Goal: Task Accomplishment & Management: Complete application form

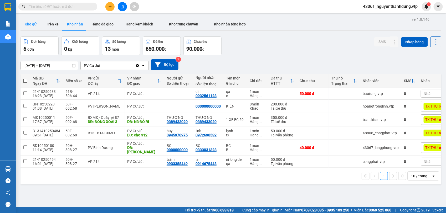
click at [30, 24] on button "Kho gửi" at bounding box center [30, 24] width 21 height 13
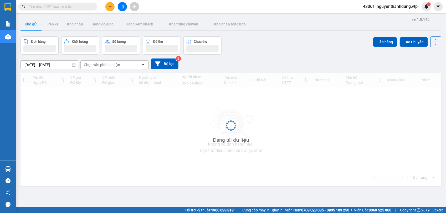
click at [115, 66] on div "Chọn văn phòng nhận" at bounding box center [102, 64] width 36 height 5
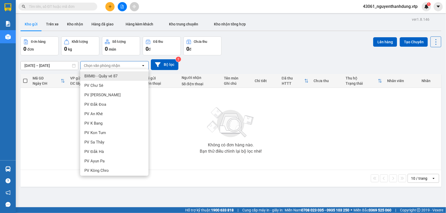
click at [95, 64] on div "Chọn văn phòng nhận" at bounding box center [102, 65] width 36 height 5
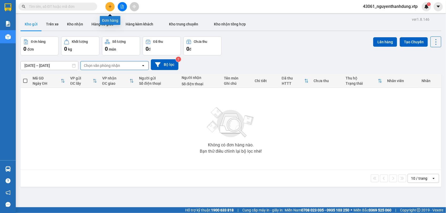
click at [107, 8] on button at bounding box center [109, 6] width 9 height 9
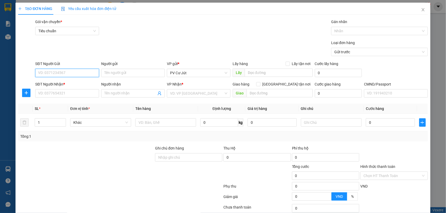
click at [53, 75] on input "SĐT Người Gửi" at bounding box center [67, 73] width 64 height 8
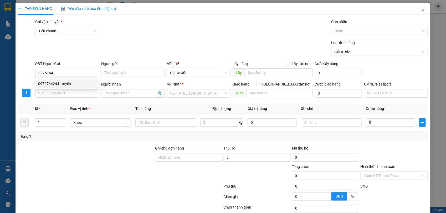
click at [49, 79] on div "0976764244 0976764244 - tuyến" at bounding box center [66, 84] width 63 height 11
click at [48, 84] on div "SĐT Người Nhận *" at bounding box center [67, 84] width 64 height 6
click at [48, 89] on input "SĐT Người Nhận *" at bounding box center [67, 93] width 64 height 8
click at [53, 70] on input "0976764" at bounding box center [67, 73] width 64 height 8
click at [56, 85] on div "0976764244 - tuyến" at bounding box center [66, 84] width 56 height 6
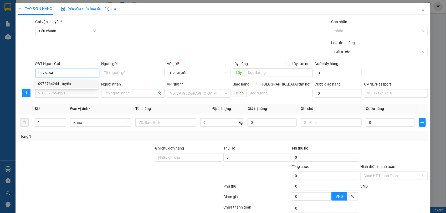
type input "0976764244"
type input "tuyến"
type input "0909669983"
type input "việt"
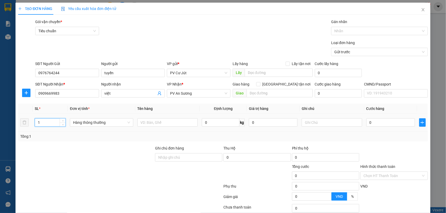
drag, startPoint x: 32, startPoint y: 123, endPoint x: 8, endPoint y: 128, distance: 23.7
click at [8, 128] on div "TẠO ĐƠN HÀNG Yêu cầu xuất hóa đơn điện tử Transit Pickup Surcharge Ids Transit …" at bounding box center [223, 106] width 446 height 213
type input "3"
click at [161, 120] on input "text" at bounding box center [167, 123] width 60 height 8
type input "D"
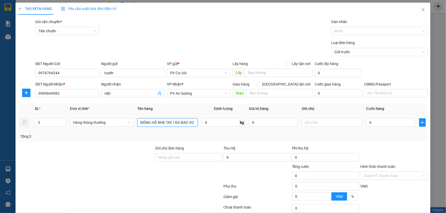
scroll to position [0, 1]
type input "ĐỒNG HỒ NHẸ TAY / KG BAO VỠ"
click at [318, 123] on input "text" at bounding box center [332, 123] width 60 height 8
type input "T"
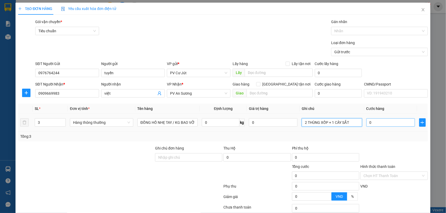
type input "2 THÙNG XỐP + 1 CÂY SẮT"
click at [380, 124] on input "0" at bounding box center [390, 123] width 49 height 8
type input "1"
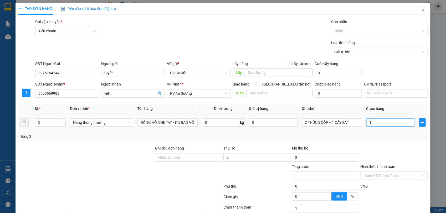
type input "18"
type input "180"
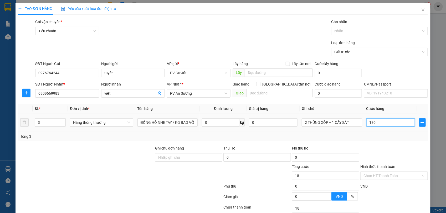
type input "180"
type input "1.800"
type input "18.000"
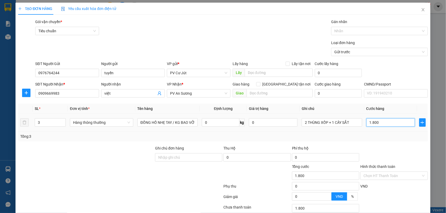
type input "18.000"
type input "180.000"
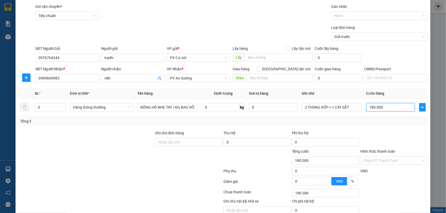
scroll to position [40, 0]
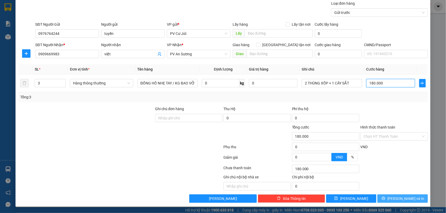
type input "180.000"
click at [389, 202] on button "[PERSON_NAME] và In" at bounding box center [402, 199] width 50 height 8
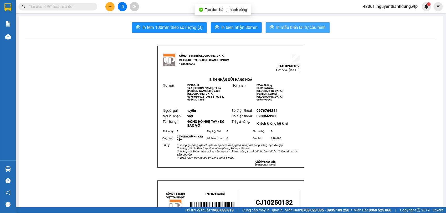
click at [312, 30] on span "In mẫu biên lai tự cấu hình" at bounding box center [300, 27] width 49 height 7
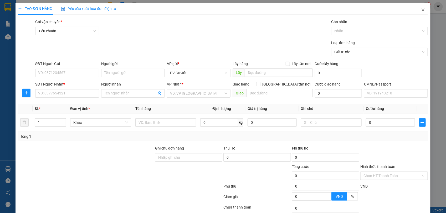
click at [421, 9] on icon "close" at bounding box center [423, 10] width 4 height 4
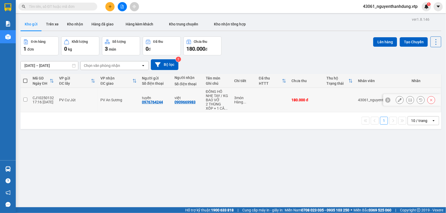
click at [317, 97] on td "180.000 đ" at bounding box center [306, 100] width 35 height 24
checkbox input "true"
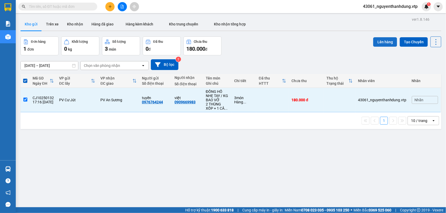
click at [380, 44] on button "Lên hàng" at bounding box center [385, 41] width 24 height 9
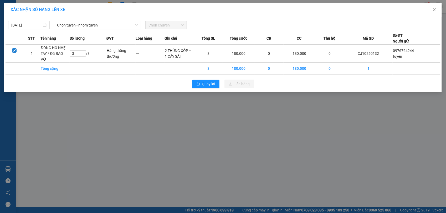
click at [155, 24] on span "Chọn chuyến" at bounding box center [165, 25] width 35 height 8
click at [112, 26] on span "Chọn tuyến - nhóm tuyến" at bounding box center [97, 25] width 81 height 8
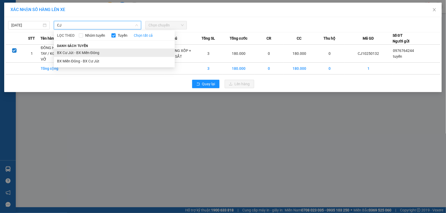
type input "CJ"
click at [94, 51] on li "BX Cư Jút - BX Miền Đông" at bounding box center [114, 53] width 121 height 8
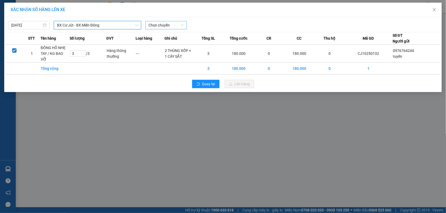
click at [164, 24] on span "Chọn chuyến" at bounding box center [165, 25] width 35 height 8
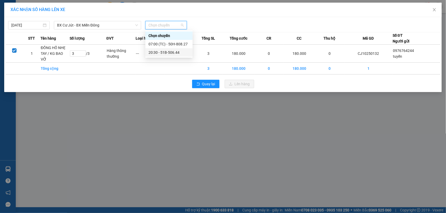
click at [156, 50] on div "20:30 - 51B-506.44" at bounding box center [168, 53] width 41 height 6
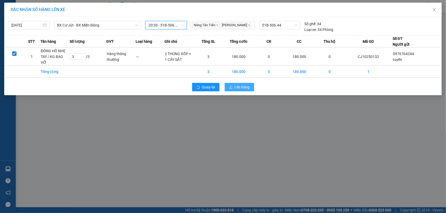
click at [239, 86] on span "Lên hàng" at bounding box center [242, 87] width 15 height 6
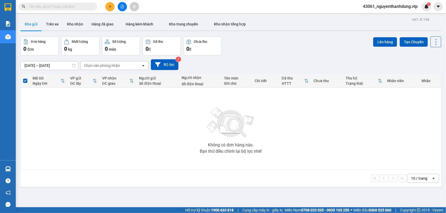
click at [109, 7] on icon "plus" at bounding box center [110, 7] width 4 height 4
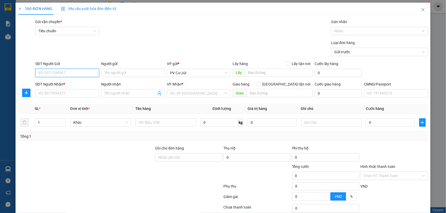
click at [83, 74] on input "SĐT Người Gửi" at bounding box center [67, 73] width 64 height 8
type input "0"
click at [87, 74] on input "0" at bounding box center [67, 73] width 64 height 8
click at [48, 73] on input "0" at bounding box center [67, 73] width 64 height 8
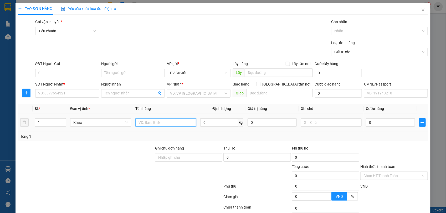
click at [153, 123] on input "text" at bounding box center [165, 123] width 61 height 8
type input "D"
type input "ĐỒ ĂN"
click at [307, 123] on input "text" at bounding box center [331, 123] width 61 height 8
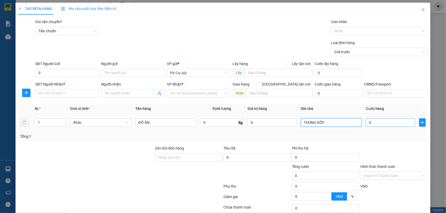
type input "THÙNG XỐP"
click at [376, 119] on input "0" at bounding box center [390, 123] width 49 height 8
type input "5"
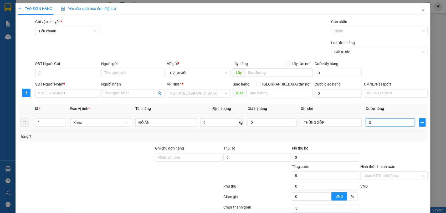
type input "50"
type input "500"
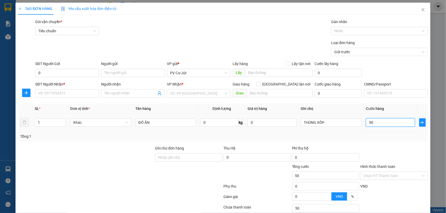
type input "500"
type input "5.000"
type input "50.000"
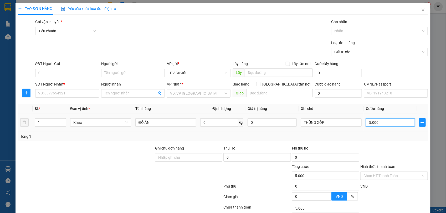
type input "50.000"
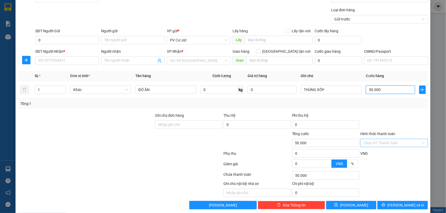
type input "50.000"
click at [382, 143] on input "Hình thức thanh toán" at bounding box center [391, 143] width 57 height 8
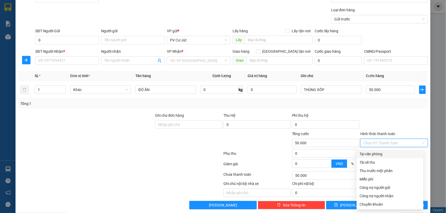
click at [381, 155] on div "Tại văn phòng" at bounding box center [390, 154] width 60 height 6
type input "0"
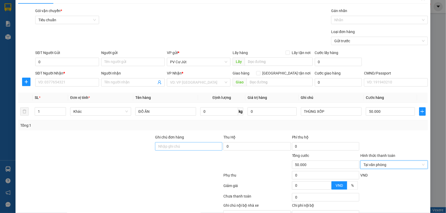
scroll to position [0, 0]
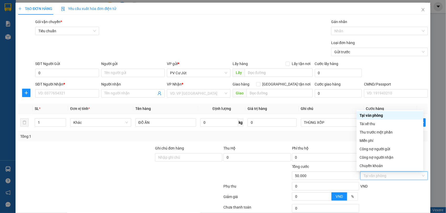
click at [375, 116] on div "Tại văn phòng" at bounding box center [390, 116] width 60 height 6
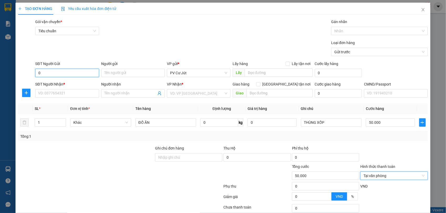
click at [70, 74] on input "0" at bounding box center [67, 73] width 64 height 8
click at [65, 94] on input "SĐT Người Nhận *" at bounding box center [67, 93] width 64 height 8
click at [66, 92] on input "SĐT Người Nhận *" at bounding box center [67, 93] width 64 height 8
type input "0856661020"
click at [80, 74] on input "0" at bounding box center [67, 73] width 64 height 8
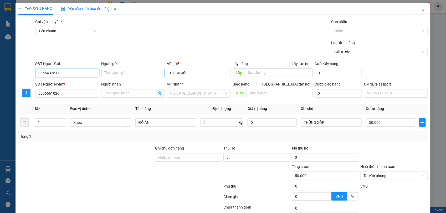
type input "0865432517"
click at [136, 74] on input "Người gửi" at bounding box center [133, 73] width 64 height 8
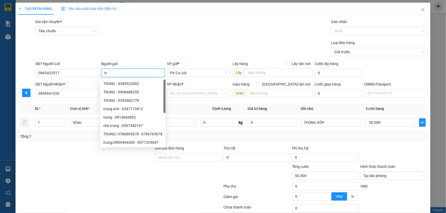
type input "t"
type input "TRUNG"
click at [201, 108] on th "Định lượng" at bounding box center [221, 109] width 47 height 10
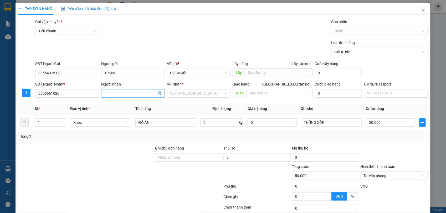
click at [133, 91] on input "Người nhận" at bounding box center [130, 94] width 52 height 6
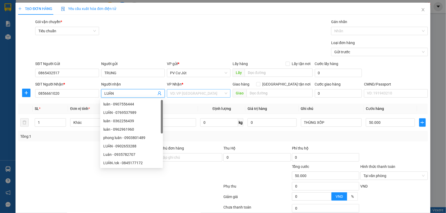
type input "LUÂN"
click at [181, 95] on input "search" at bounding box center [197, 94] width 54 height 8
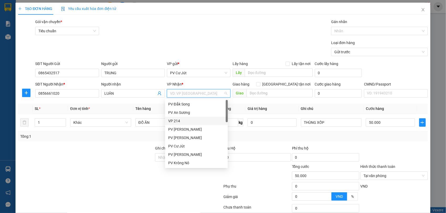
click at [181, 123] on div "VP 214" at bounding box center [196, 121] width 56 height 6
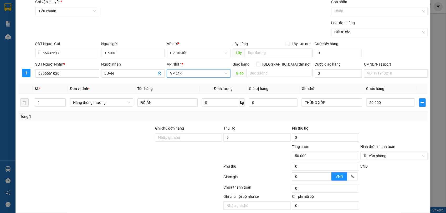
scroll to position [40, 0]
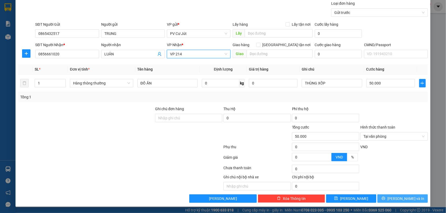
click at [387, 199] on button "[PERSON_NAME] và In" at bounding box center [402, 199] width 50 height 8
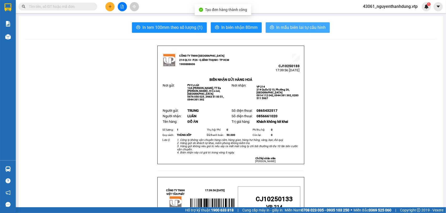
click at [271, 28] on icon "printer" at bounding box center [272, 27] width 4 height 4
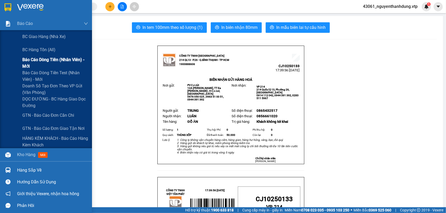
click at [38, 59] on span "Báo cáo dòng tiền (nhân viên) - mới" at bounding box center [55, 62] width 66 height 13
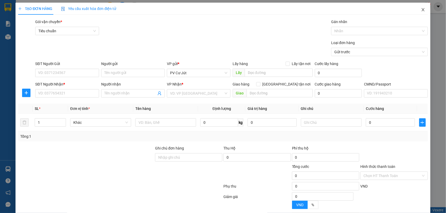
click at [421, 10] on icon "close" at bounding box center [423, 10] width 4 height 4
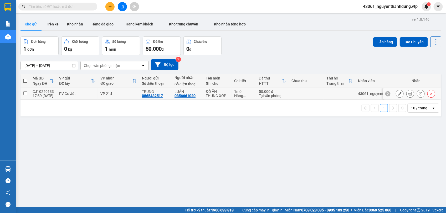
click at [27, 94] on input "checkbox" at bounding box center [25, 93] width 4 height 4
checkbox input "true"
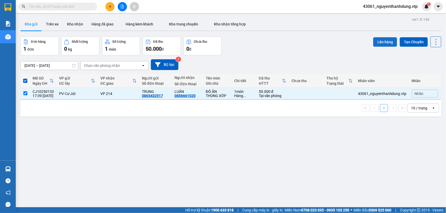
click at [378, 44] on button "Lên hàng" at bounding box center [385, 41] width 24 height 9
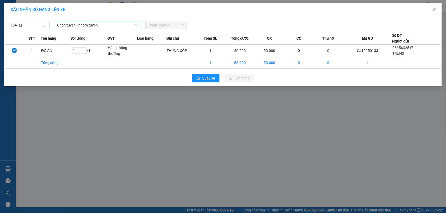
click at [89, 24] on span "Chọn tuyến - nhóm tuyến" at bounding box center [97, 25] width 81 height 8
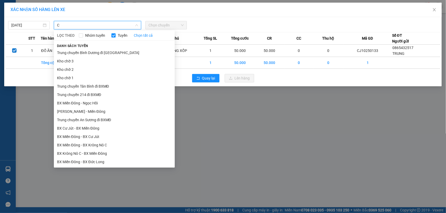
type input "CJ"
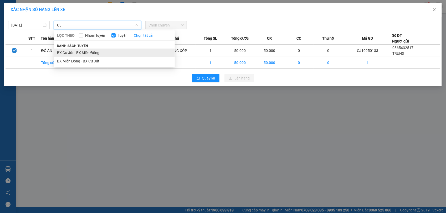
click at [121, 53] on li "BX Cư Jút - BX Miền Đông" at bounding box center [114, 53] width 121 height 8
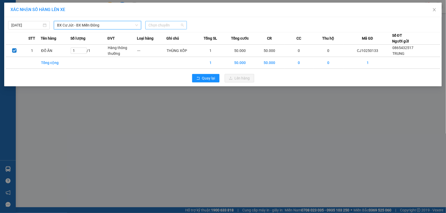
click at [172, 27] on span "Chọn chuyến" at bounding box center [165, 25] width 35 height 8
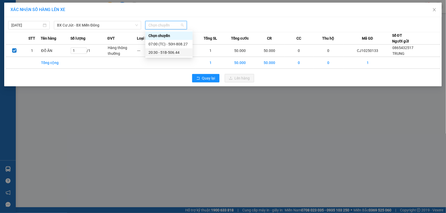
click at [171, 51] on div "20:30 - 51B-506.44" at bounding box center [168, 53] width 41 height 6
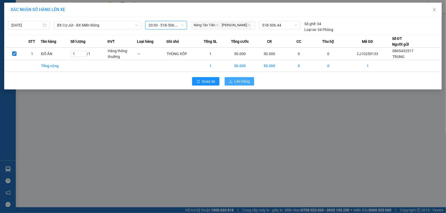
click at [236, 84] on span "Lên hàng" at bounding box center [242, 82] width 15 height 6
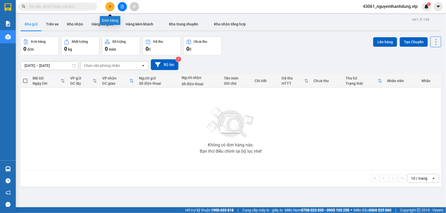
click at [109, 7] on icon "plus" at bounding box center [110, 7] width 4 height 4
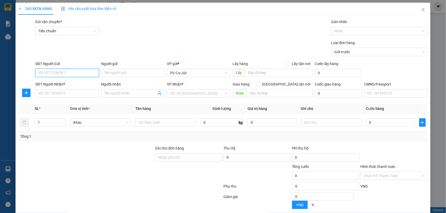
click at [70, 74] on input "SĐT Người Gửi" at bounding box center [67, 73] width 64 height 8
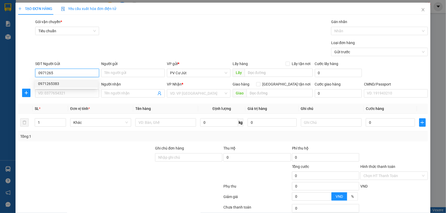
click at [87, 80] on div "0971265383" at bounding box center [66, 84] width 63 height 8
type input "0971265383"
type input "0908796610"
type input "cô ngọc"
type input "0971265383"
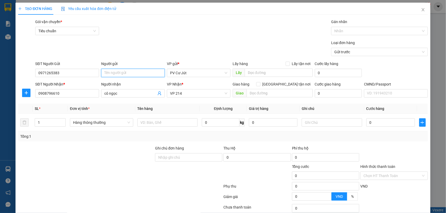
click at [120, 73] on input "Người gửi" at bounding box center [133, 73] width 64 height 8
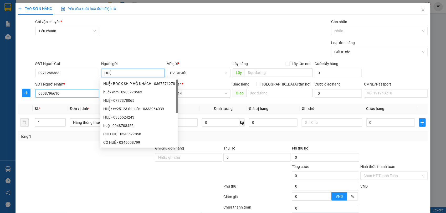
type input "HUỆ"
drag, startPoint x: 70, startPoint y: 92, endPoint x: -1, endPoint y: 92, distance: 70.9
click at [0, 92] on html "Kết quả tìm kiếm ( 0 ) Bộ lọc No Data 43061_nguyenthanhdung.vtp 1 Báo cáo BC gi…" at bounding box center [223, 106] width 446 height 213
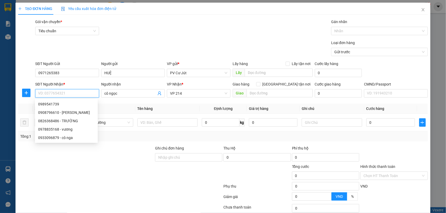
click at [64, 97] on input "SĐT Người Nhận *" at bounding box center [67, 93] width 64 height 8
click at [82, 128] on div "0978835168 - vương" at bounding box center [66, 130] width 56 height 6
type input "0978835168"
type input "vương"
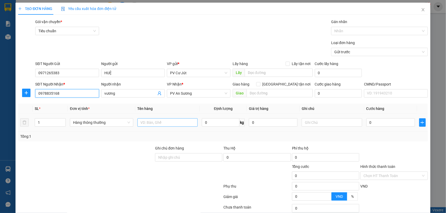
type input "0978835168"
click at [152, 127] on input "text" at bounding box center [167, 123] width 60 height 8
type input "GẠO"
click at [336, 125] on input "text" at bounding box center [332, 123] width 60 height 8
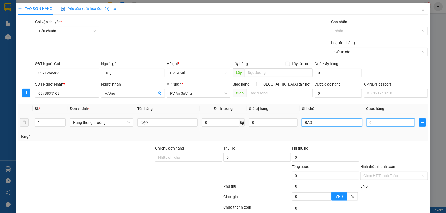
type input "BAO"
type input "7"
type input "701"
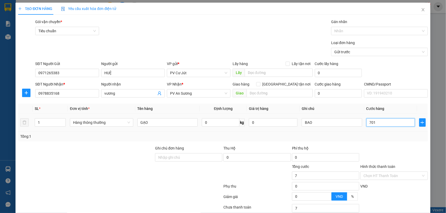
type input "701"
type input "70.101"
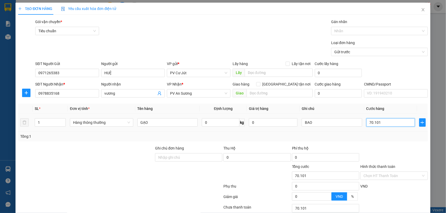
type input "701.010"
type input "7.010.100"
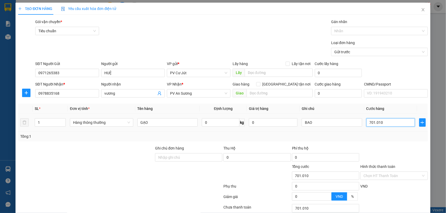
type input "7.010.100"
type input "701.010"
type input "70.101"
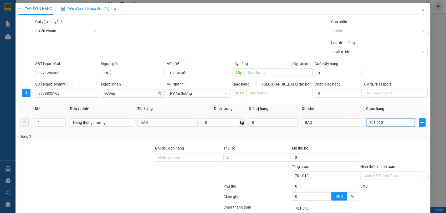
type input "70.101"
type input "7.010"
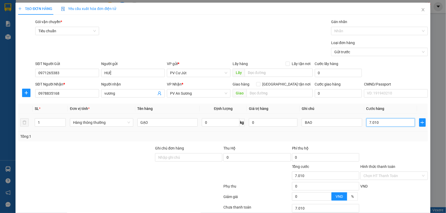
type input "701"
type input "70"
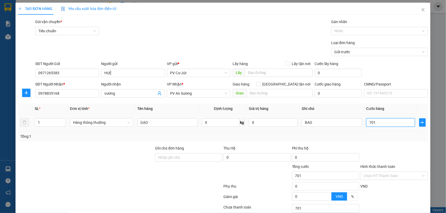
type input "70"
type input "7"
type input "0"
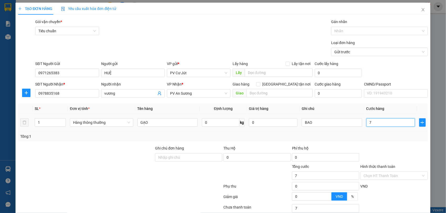
type input "0"
type input "70"
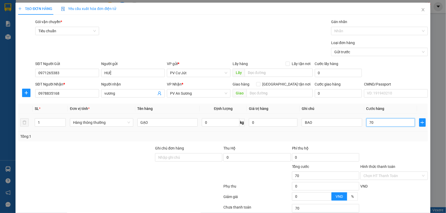
type input "700"
type input "7.000"
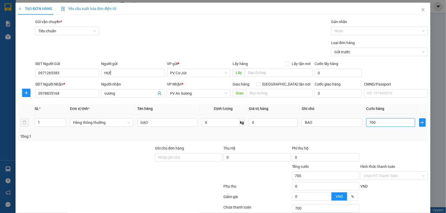
type input "7.000"
type input "70.000"
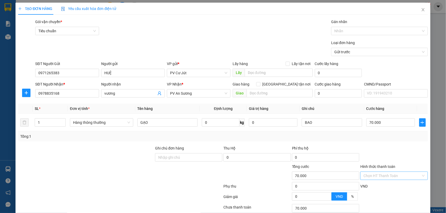
click at [369, 175] on input "Hình thức thanh toán" at bounding box center [391, 176] width 57 height 8
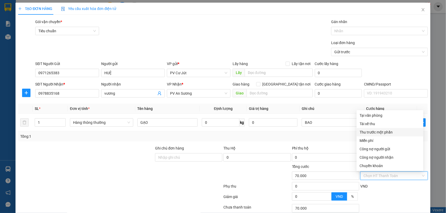
click at [385, 203] on div "Chọn HT Thanh Toán" at bounding box center [394, 208] width 68 height 11
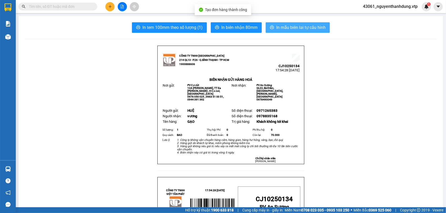
click at [304, 28] on span "In mẫu biên lai tự cấu hình" at bounding box center [300, 27] width 49 height 7
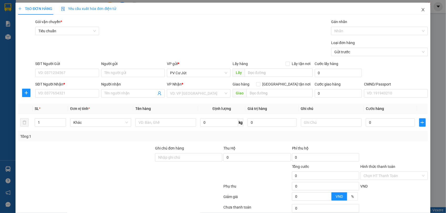
click at [421, 10] on icon "close" at bounding box center [423, 10] width 4 height 4
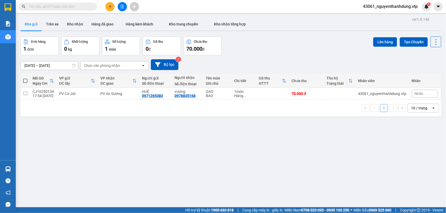
click at [24, 82] on span at bounding box center [25, 81] width 4 height 4
click at [25, 78] on input "checkbox" at bounding box center [25, 78] width 0 height 0
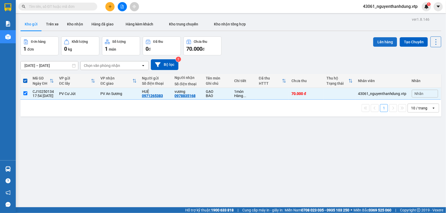
click at [374, 38] on button "Lên hàng" at bounding box center [385, 41] width 24 height 9
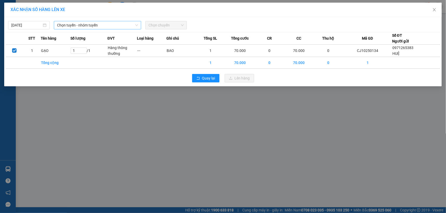
click at [95, 24] on span "Chọn tuyến - nhóm tuyến" at bounding box center [97, 25] width 81 height 8
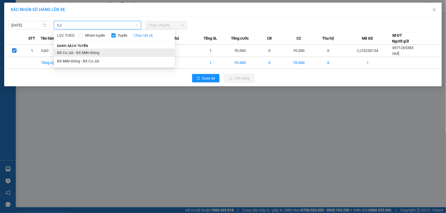
type input "CJ"
click at [88, 55] on li "BX Cư Jút - BX Miền Đông" at bounding box center [114, 53] width 121 height 8
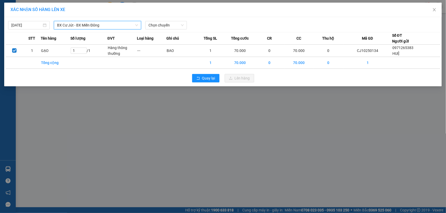
click at [153, 20] on div "[DATE] BX Cư Jút - BX Miền Đông BX Cư Jút - BX Miền Đông LỌC THEO Nhóm tuyến Tu…" at bounding box center [223, 23] width 435 height 11
click at [153, 24] on span "Chọn chuyến" at bounding box center [165, 25] width 35 height 8
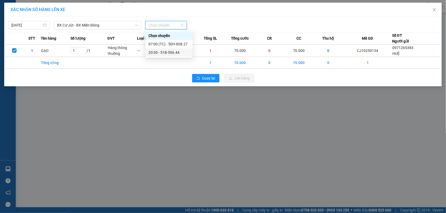
click at [158, 52] on div "20:30 - 51B-506.44" at bounding box center [168, 53] width 41 height 6
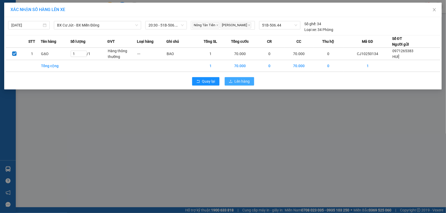
click at [252, 86] on button "Lên hàng" at bounding box center [239, 81] width 29 height 8
